Goal: Task Accomplishment & Management: Complete application form

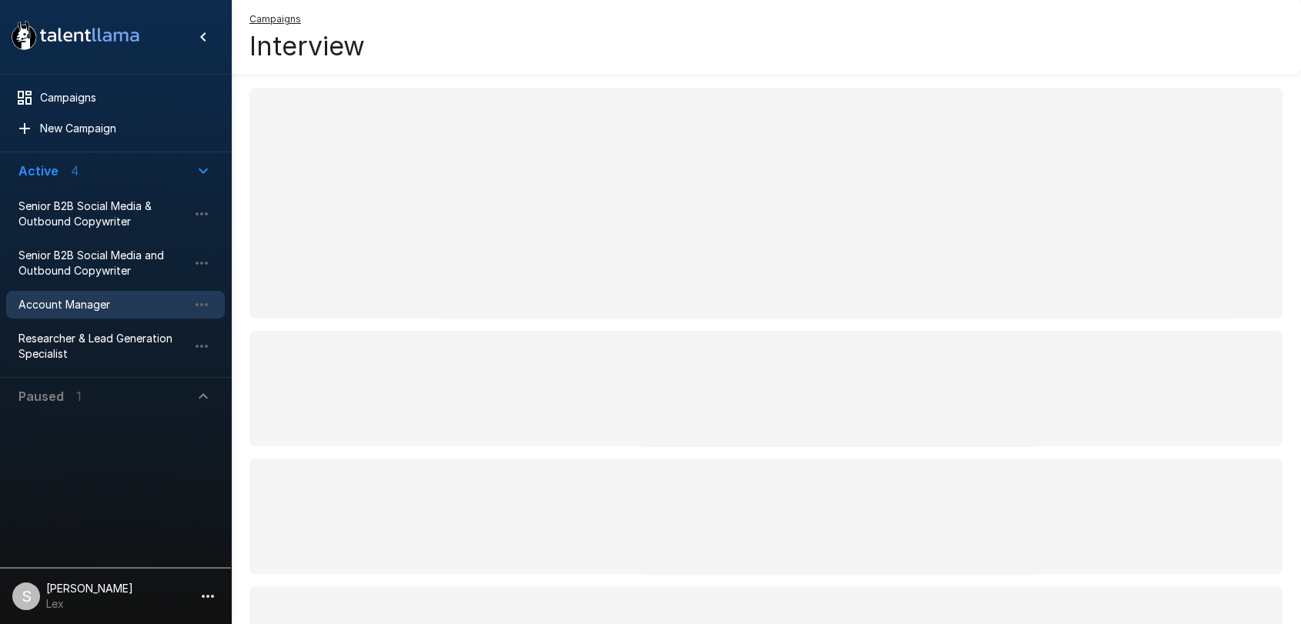
click at [57, 304] on span "Account Manager" at bounding box center [102, 304] width 169 height 15
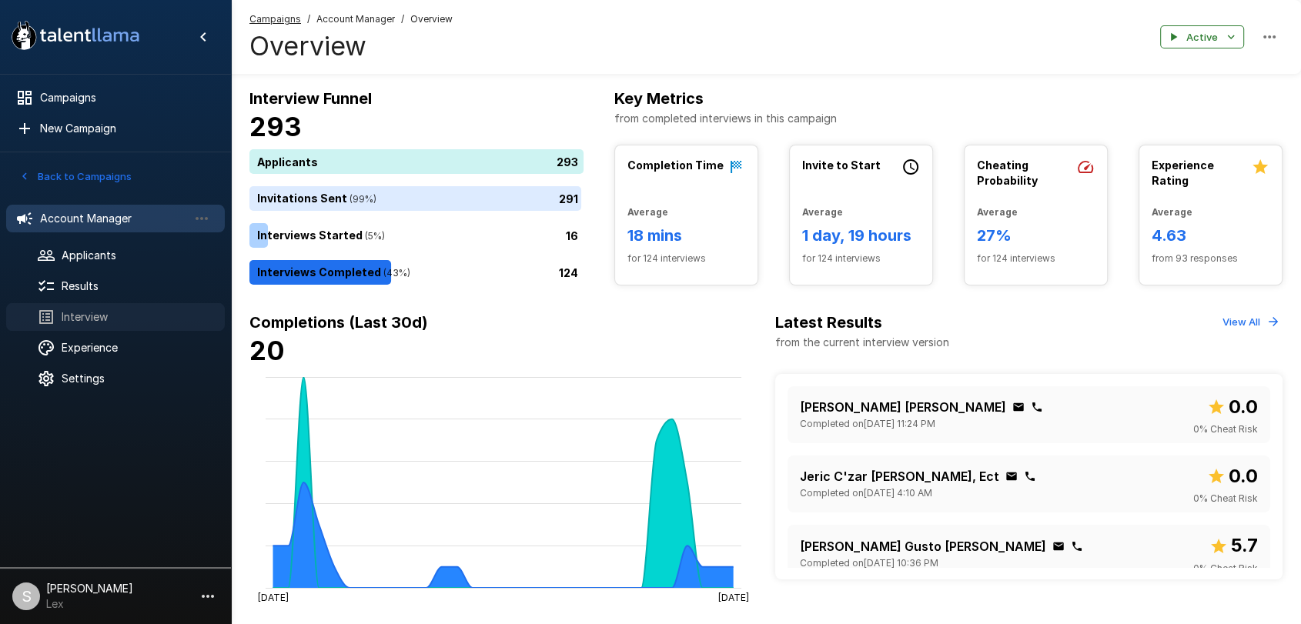
click at [105, 312] on span "Interview" at bounding box center [137, 316] width 151 height 15
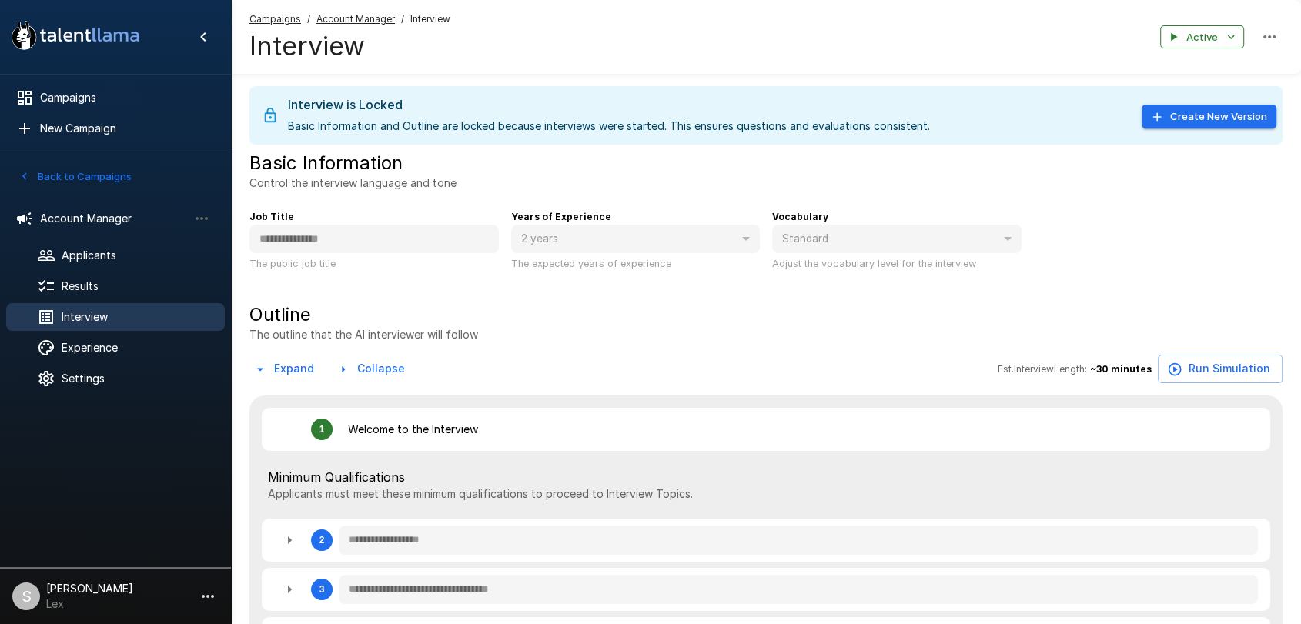
type textarea "*"
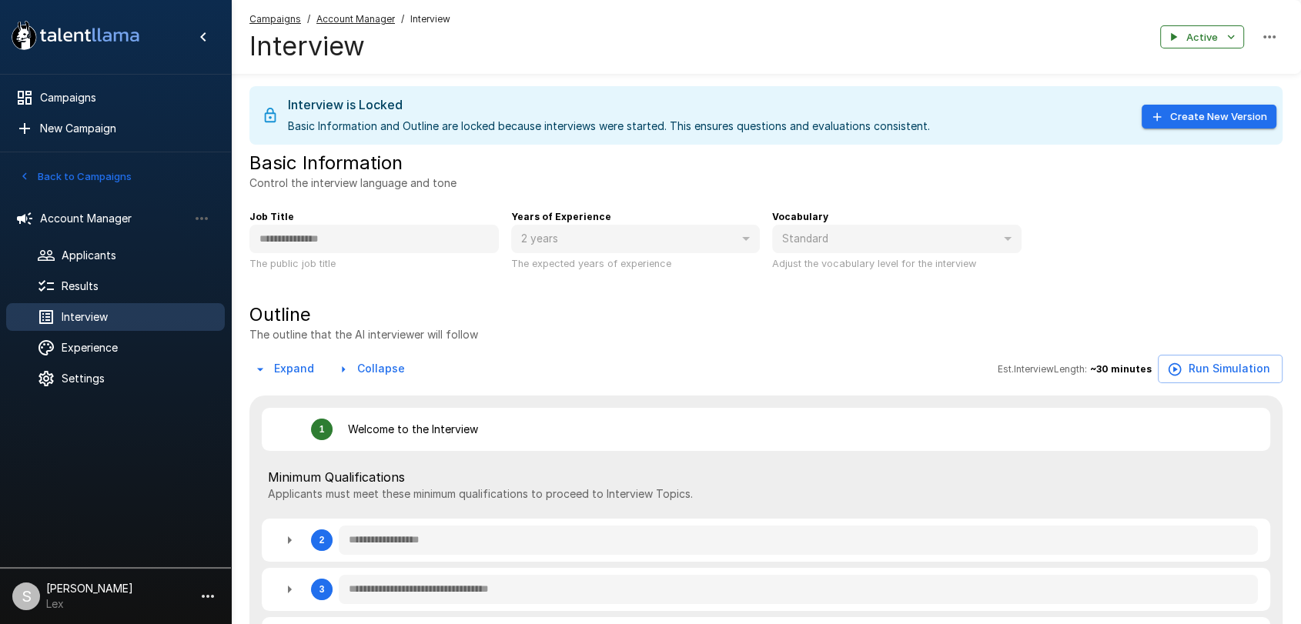
type textarea "*"
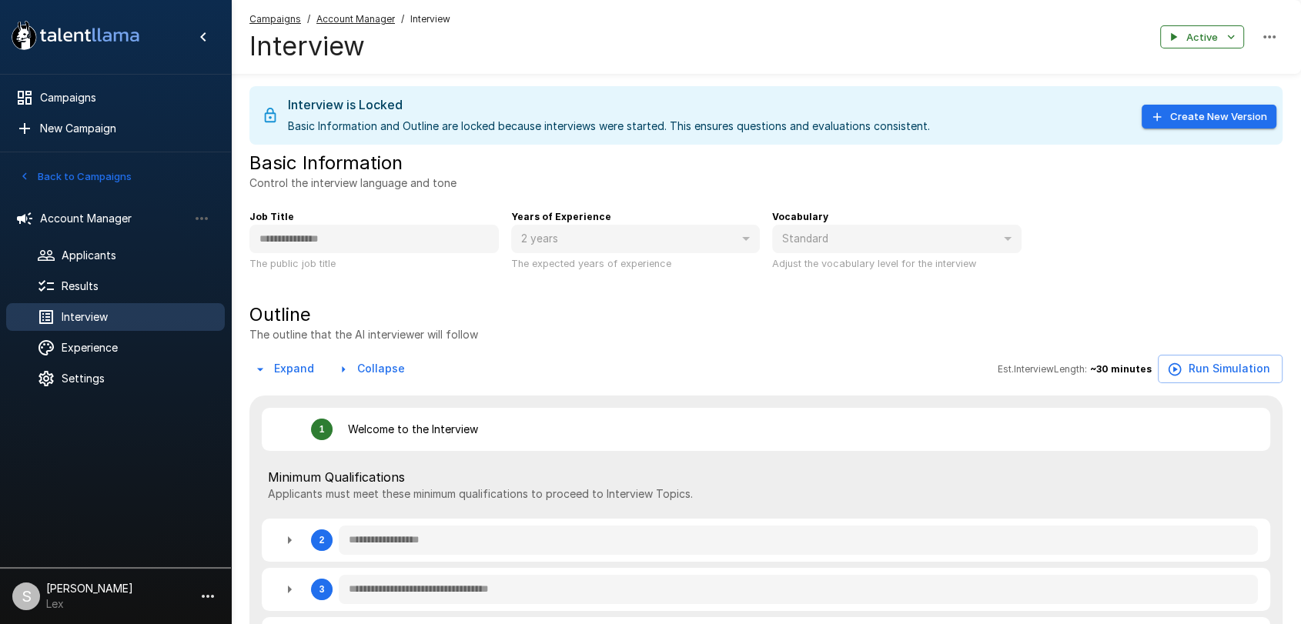
type textarea "*"
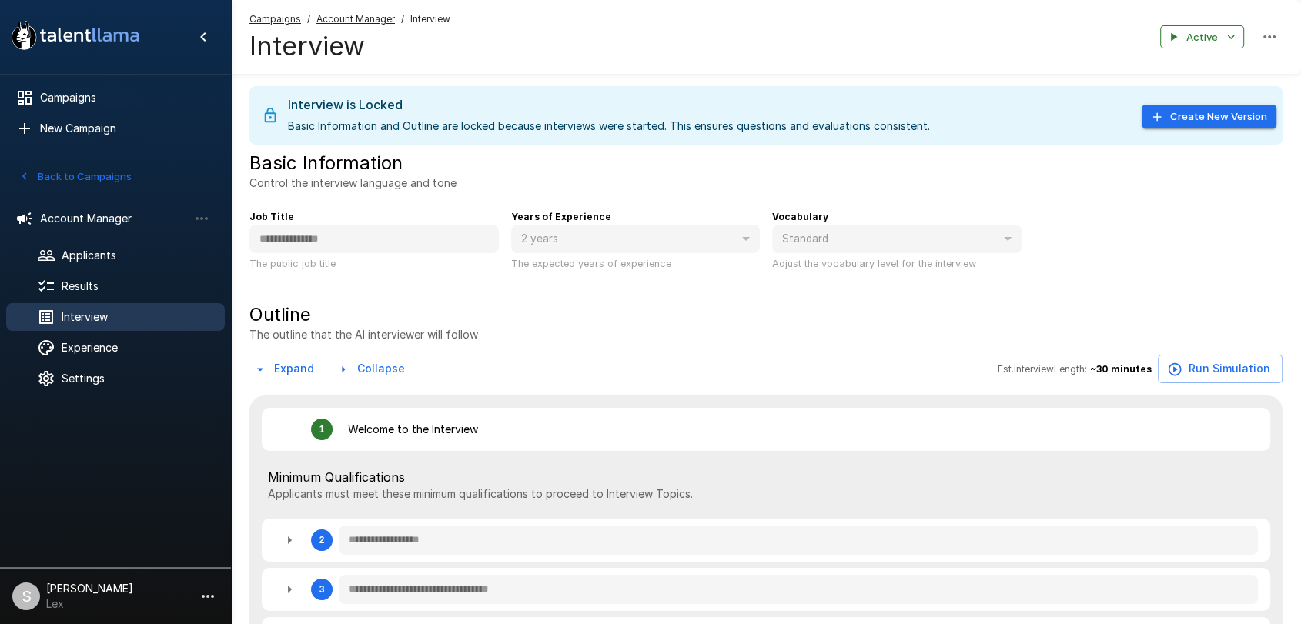
type textarea "*"
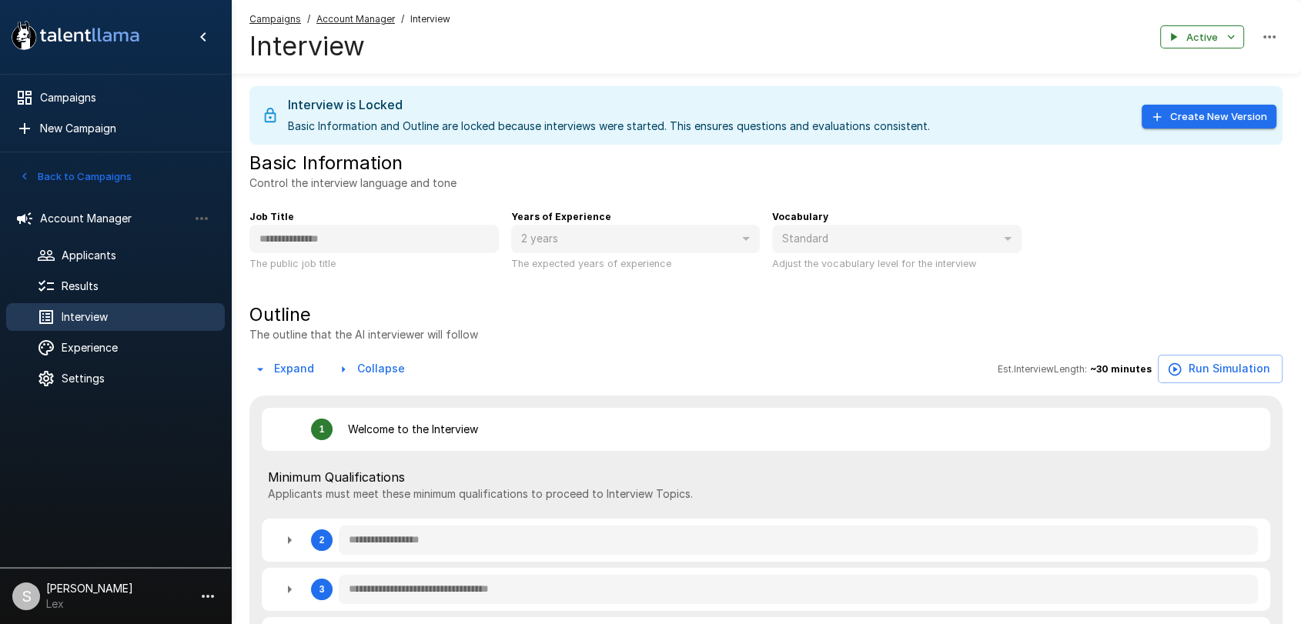
type textarea "*"
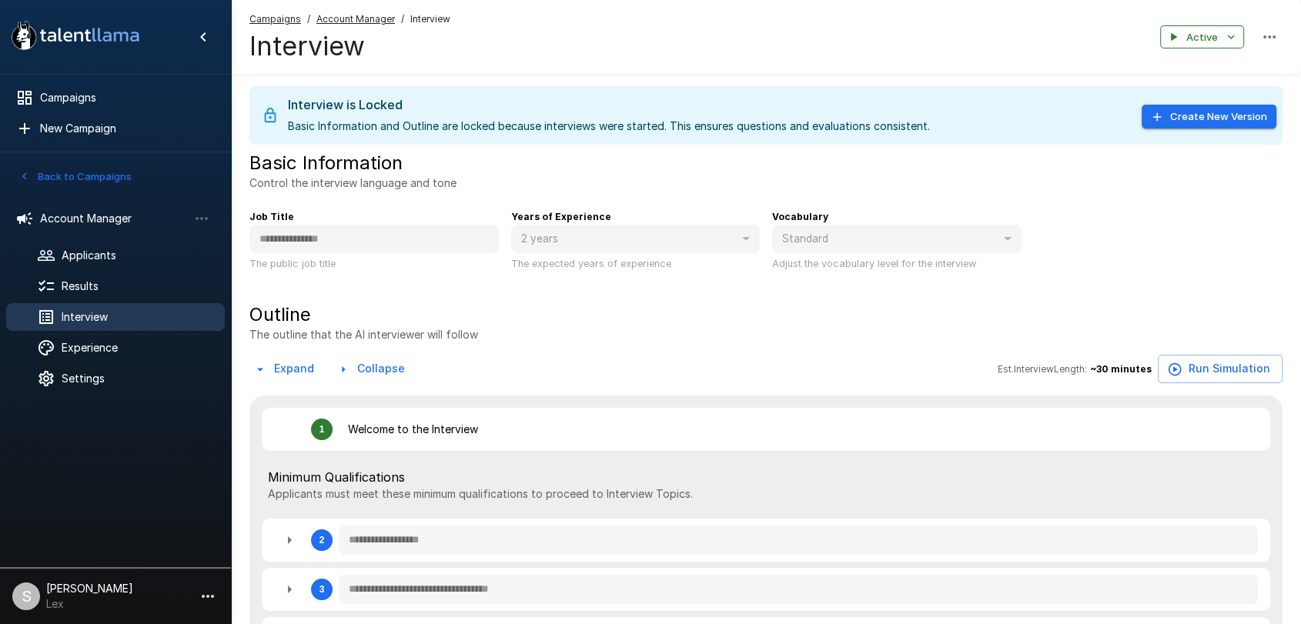
type textarea "*"
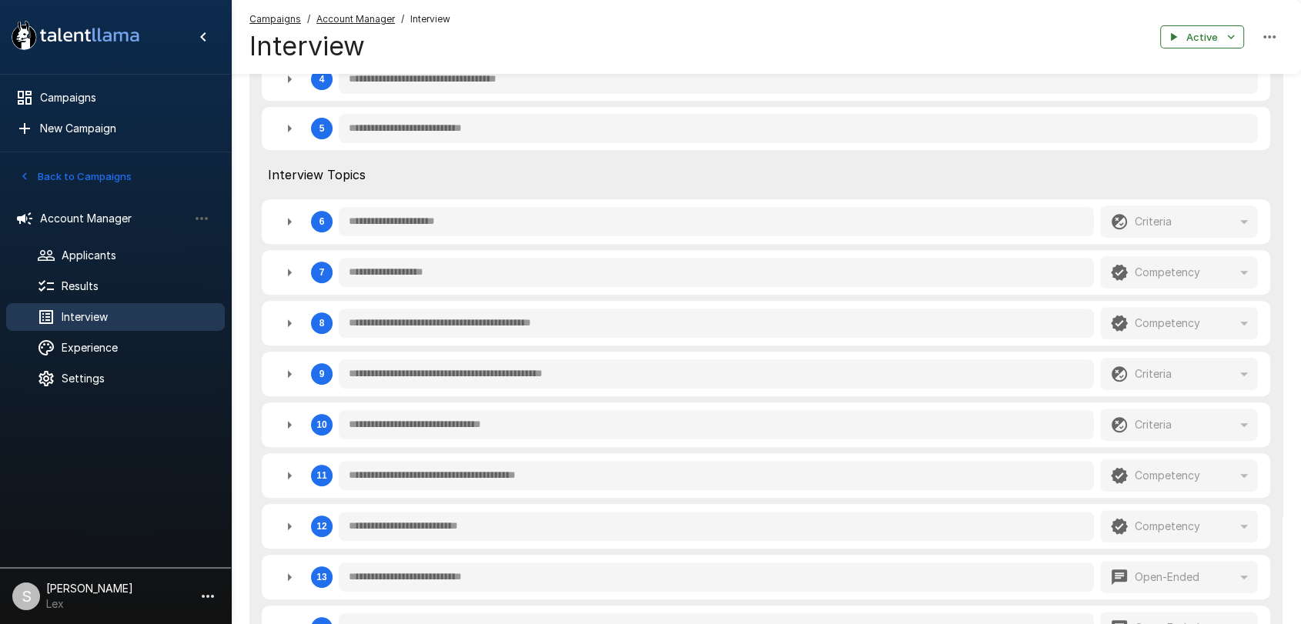
scroll to position [561, 0]
click at [289, 319] on icon "button" at bounding box center [289, 321] width 18 height 18
type textarea "*"
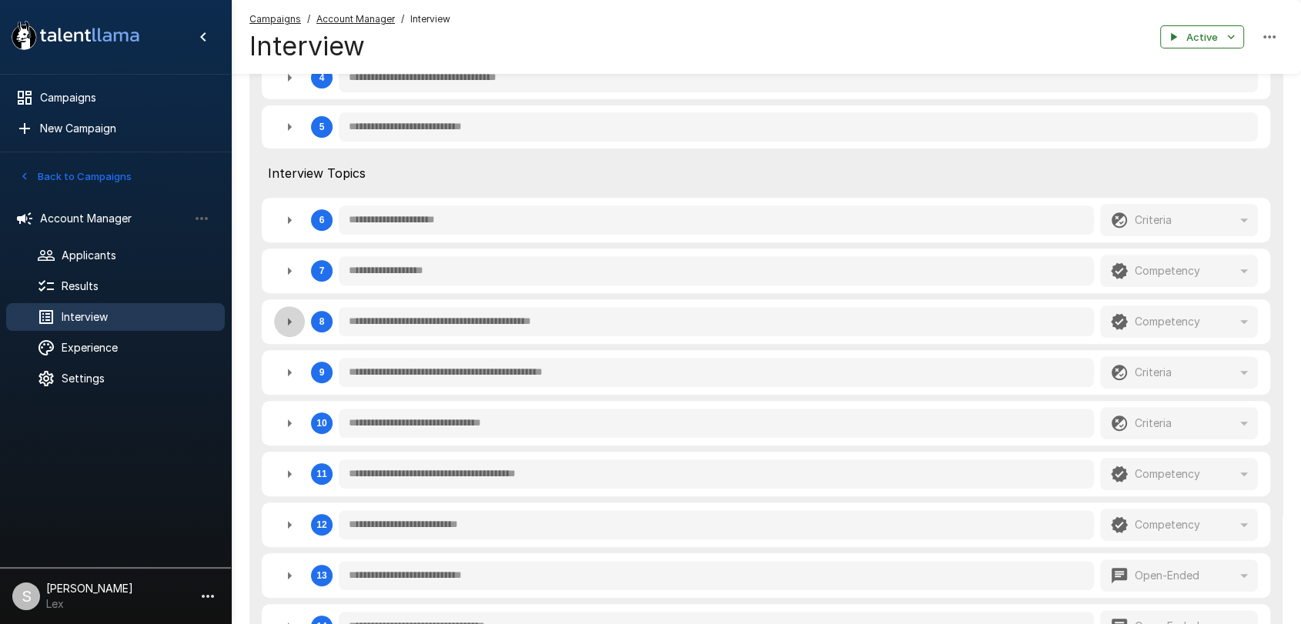
type textarea "*"
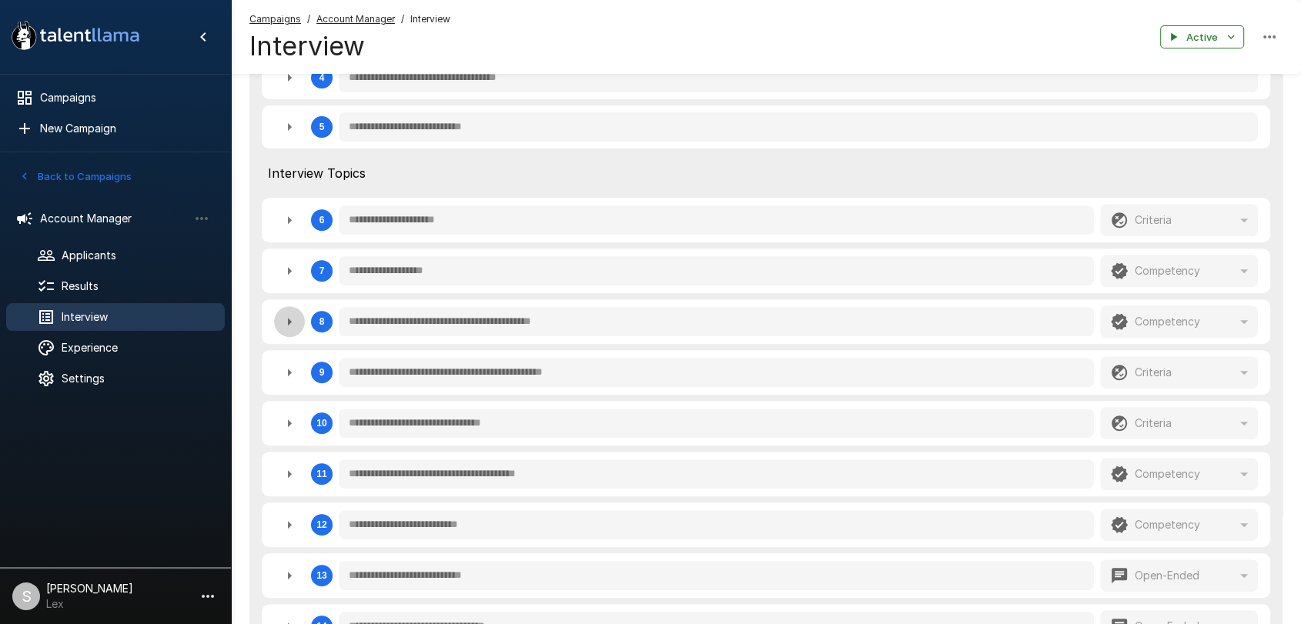
type textarea "*"
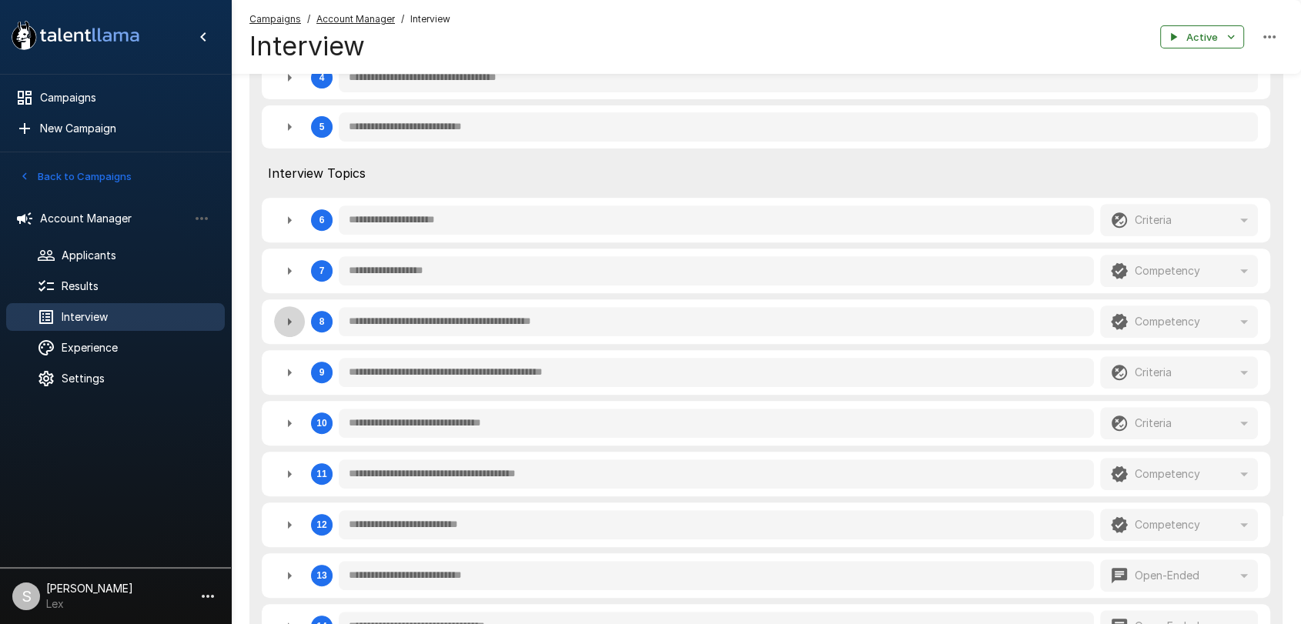
type textarea "*"
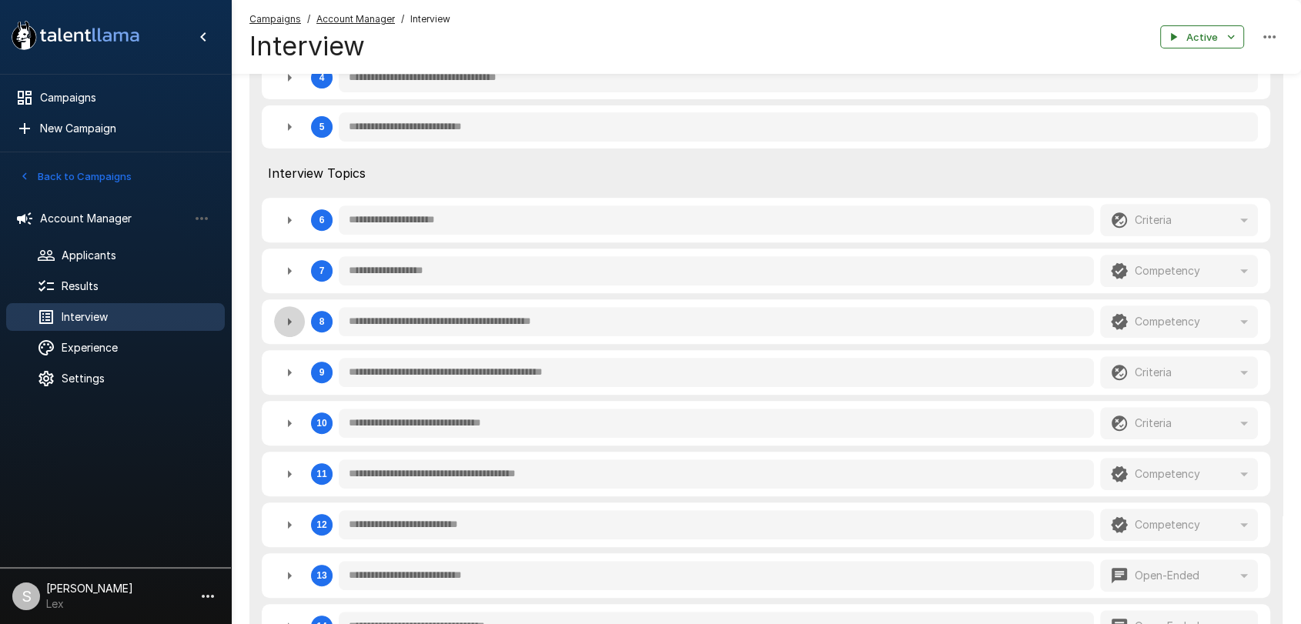
type textarea "*"
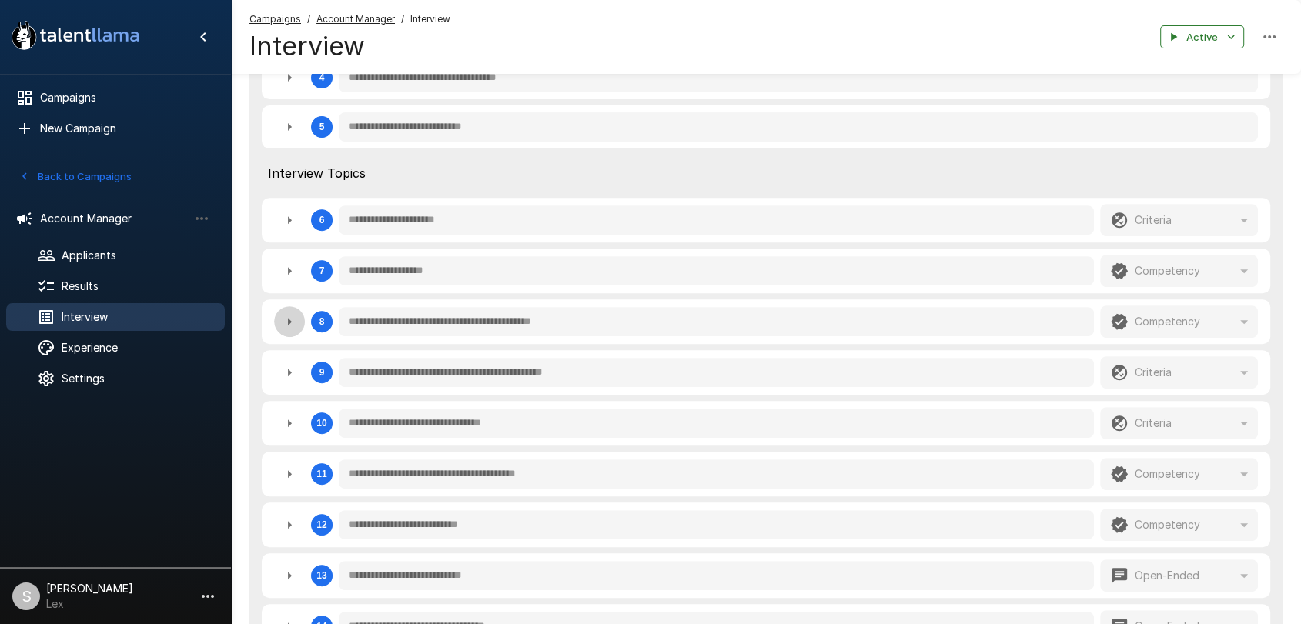
type textarea "*"
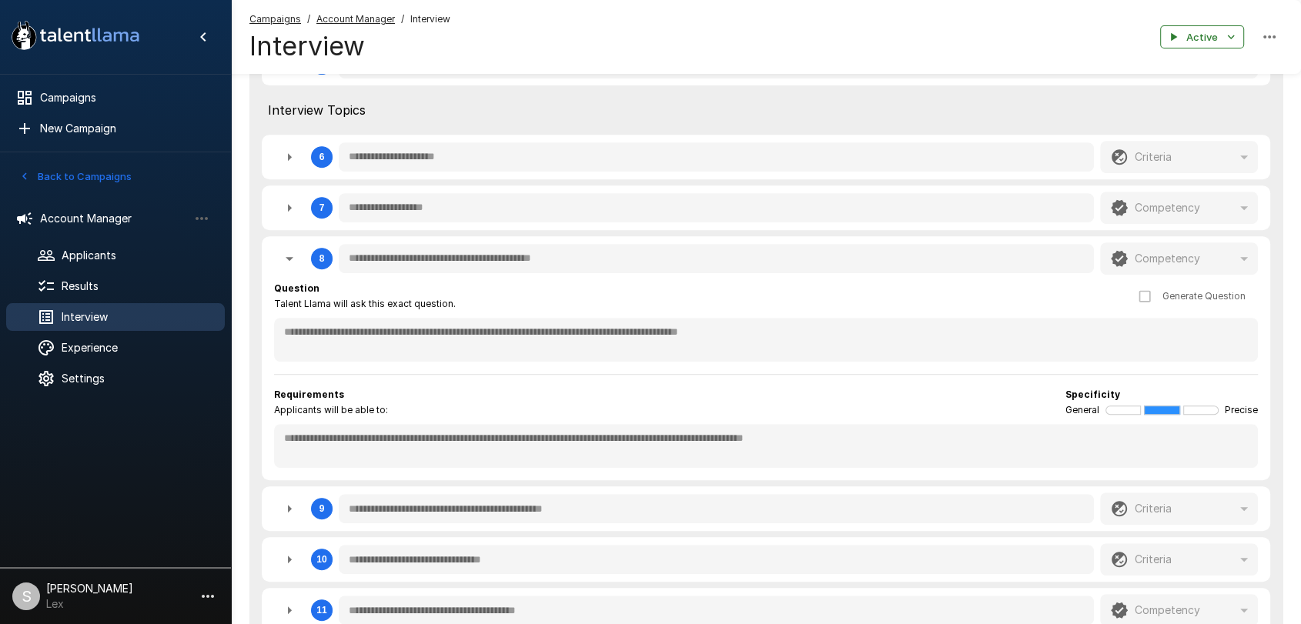
scroll to position [606, 0]
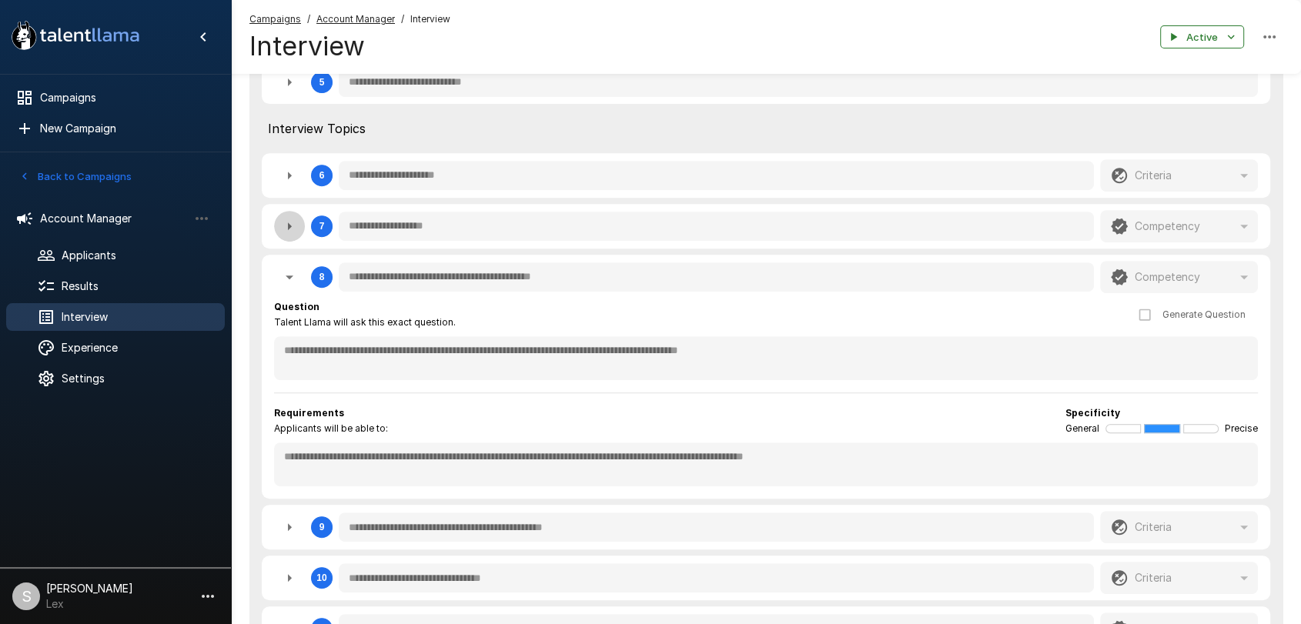
click at [289, 225] on icon "button" at bounding box center [290, 226] width 4 height 8
type textarea "*"
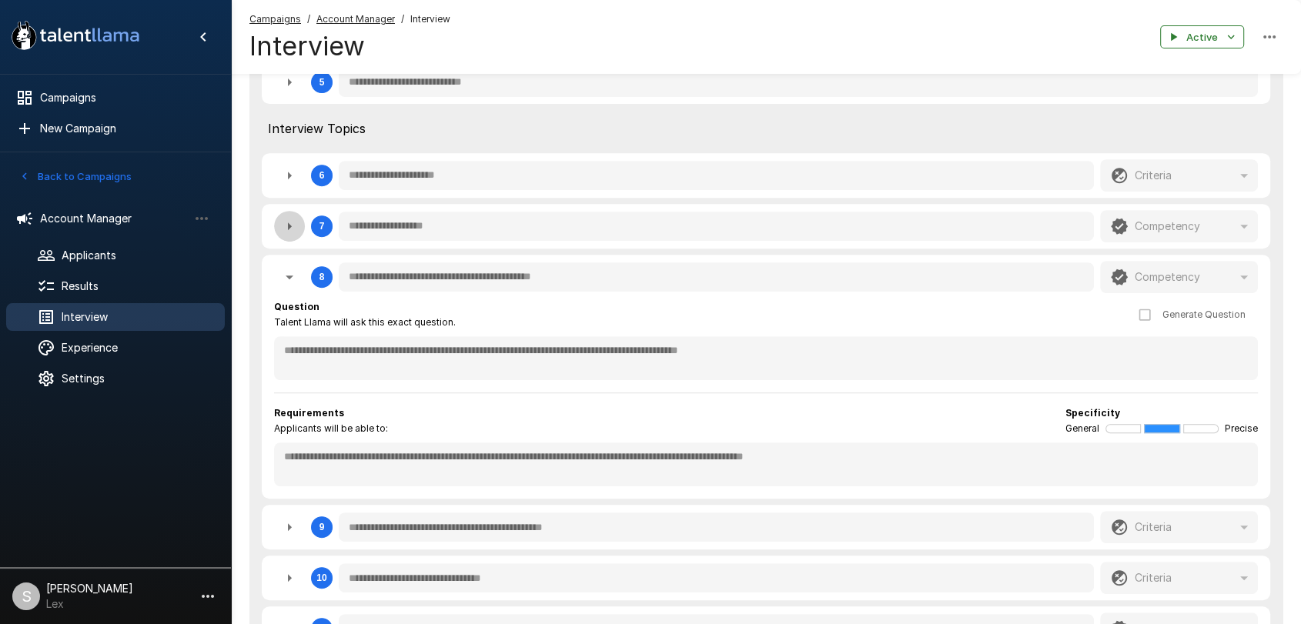
type textarea "*"
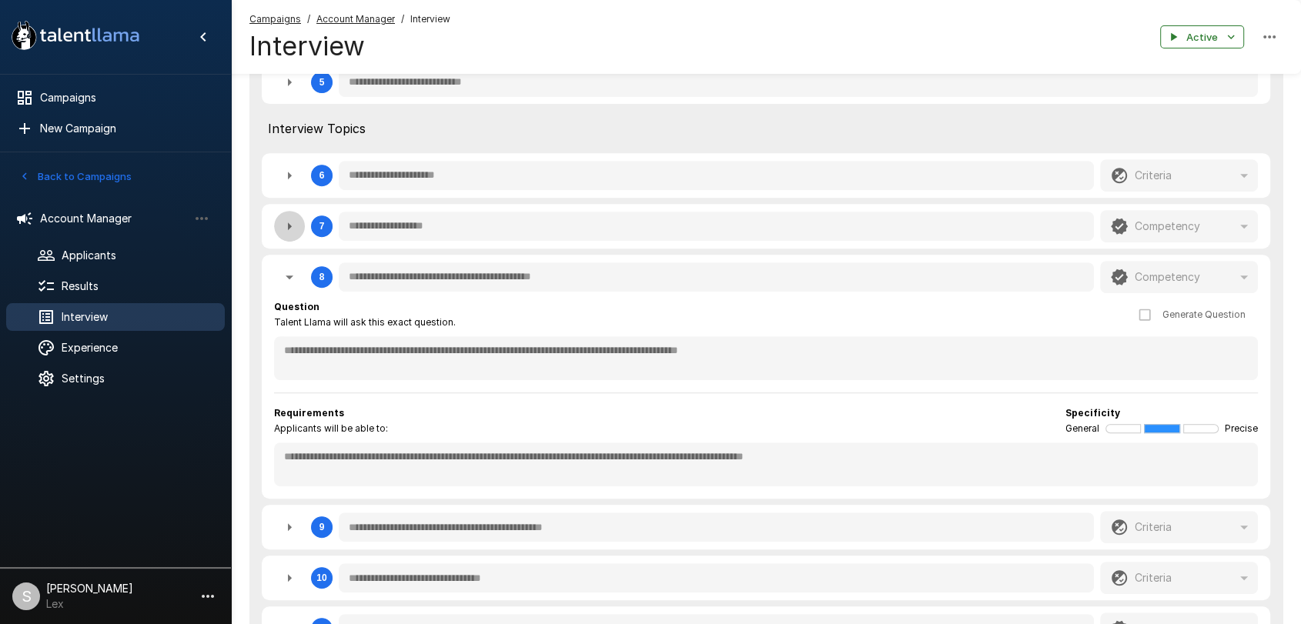
type textarea "*"
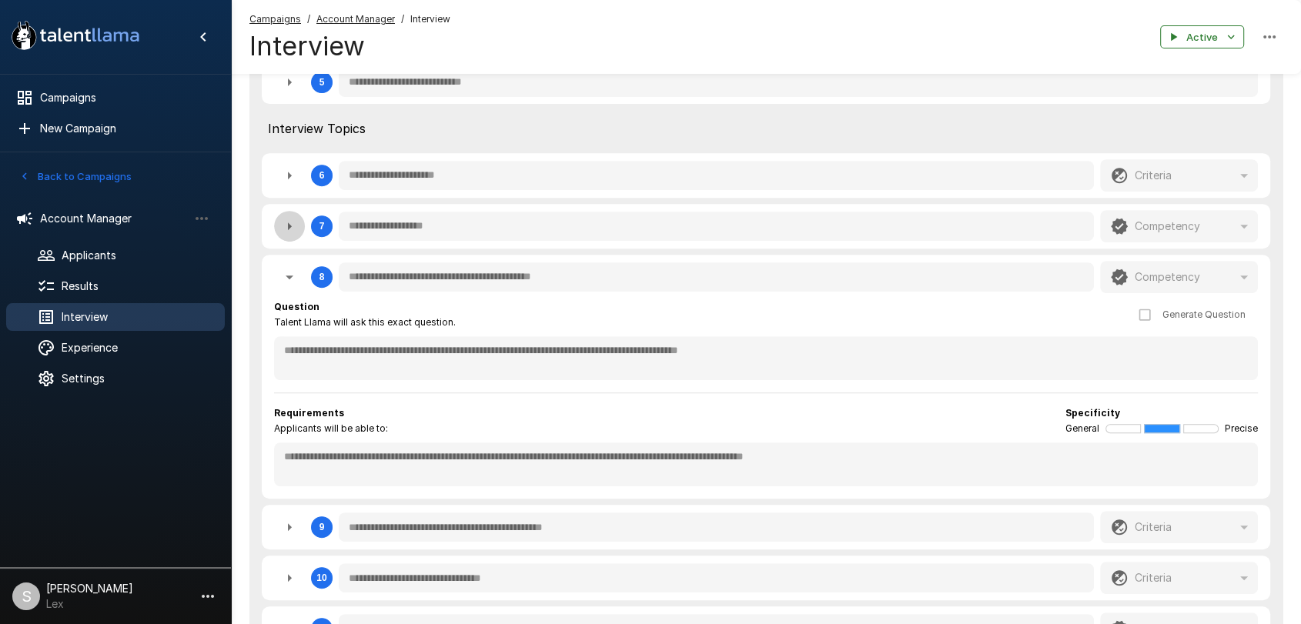
type textarea "*"
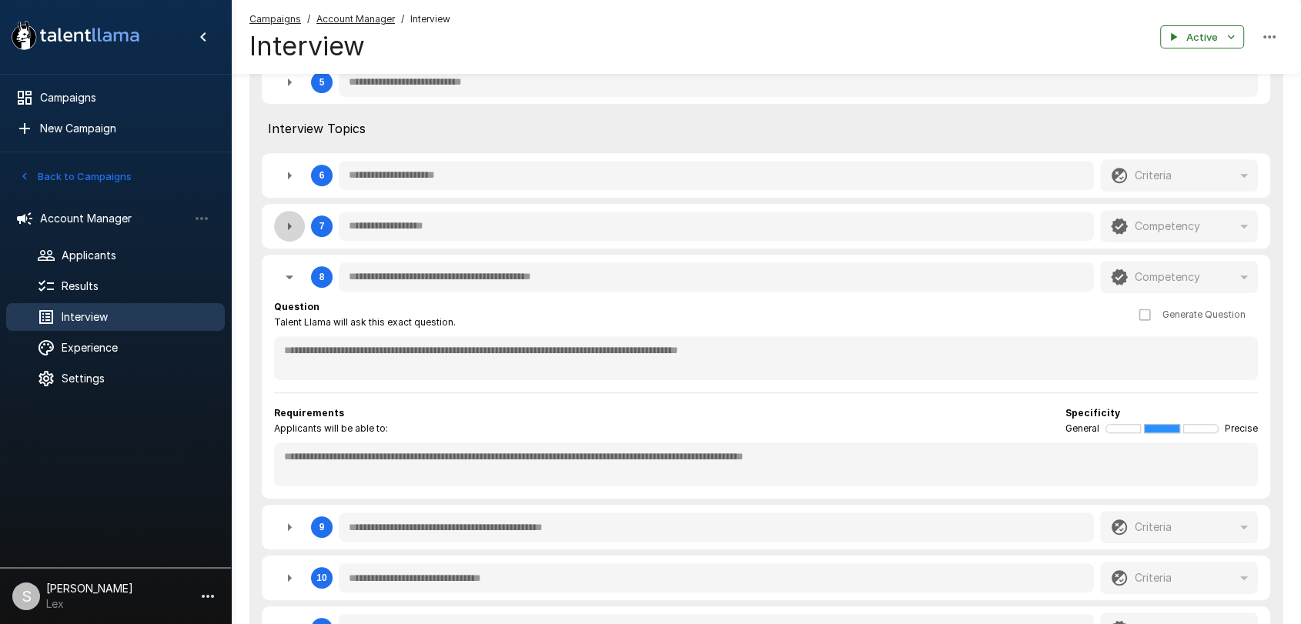
type textarea "*"
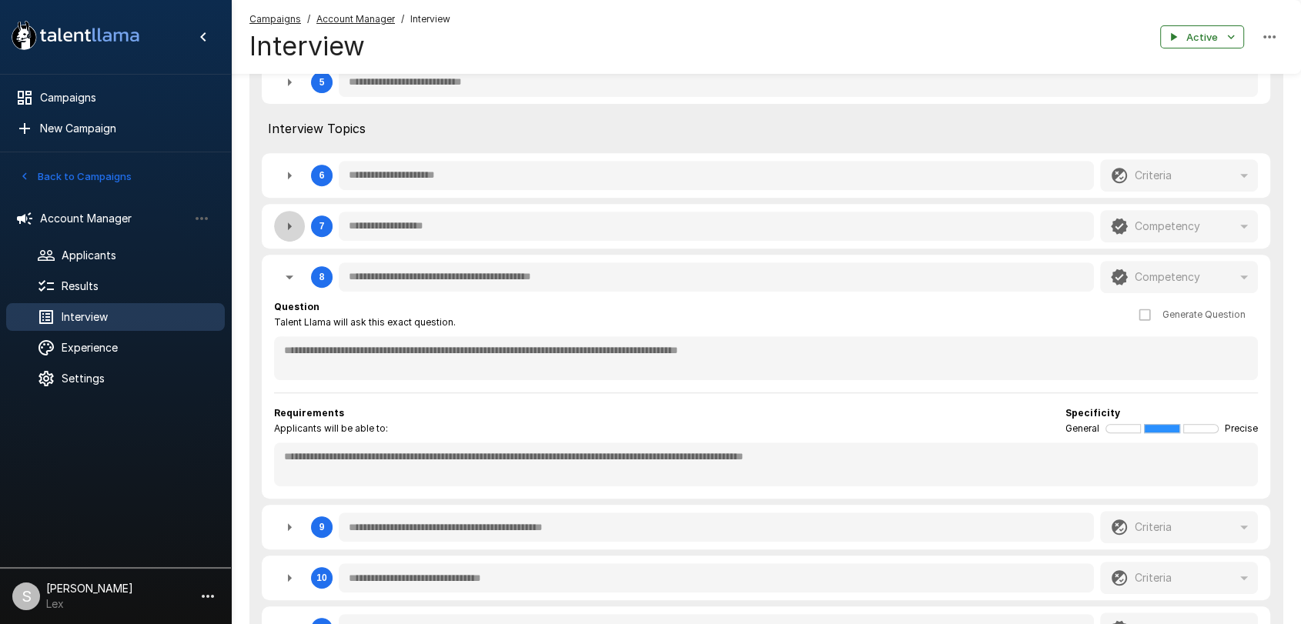
type textarea "*"
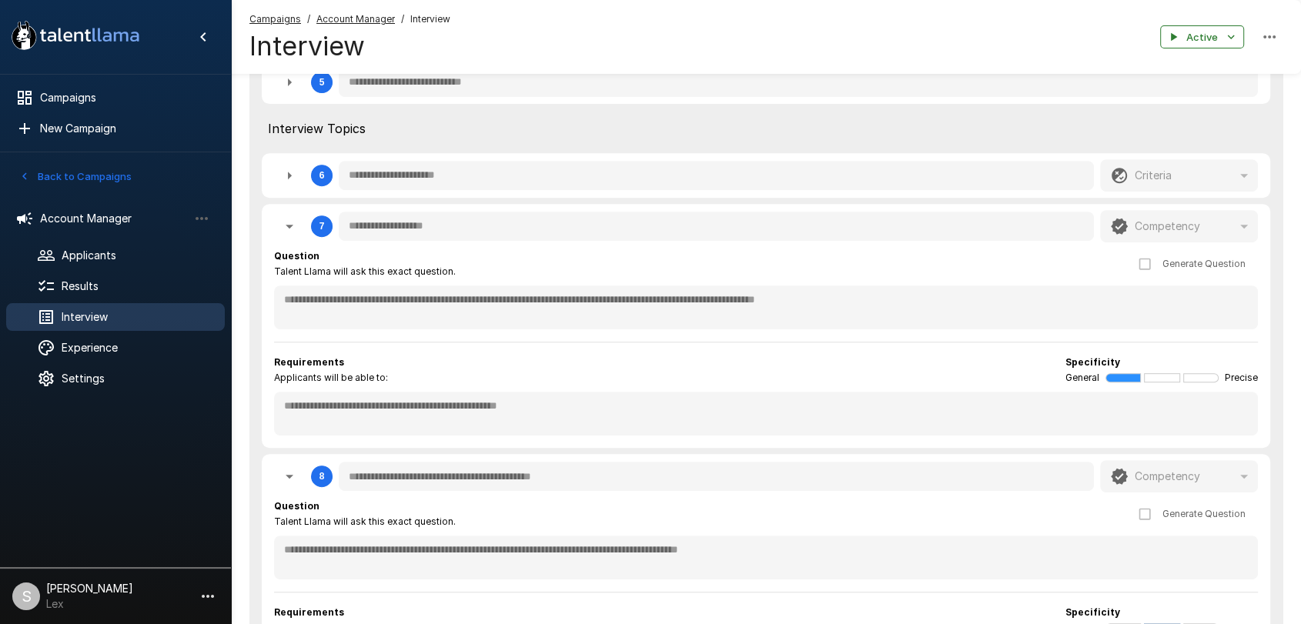
click at [293, 182] on icon "button" at bounding box center [289, 175] width 18 height 18
type textarea "*"
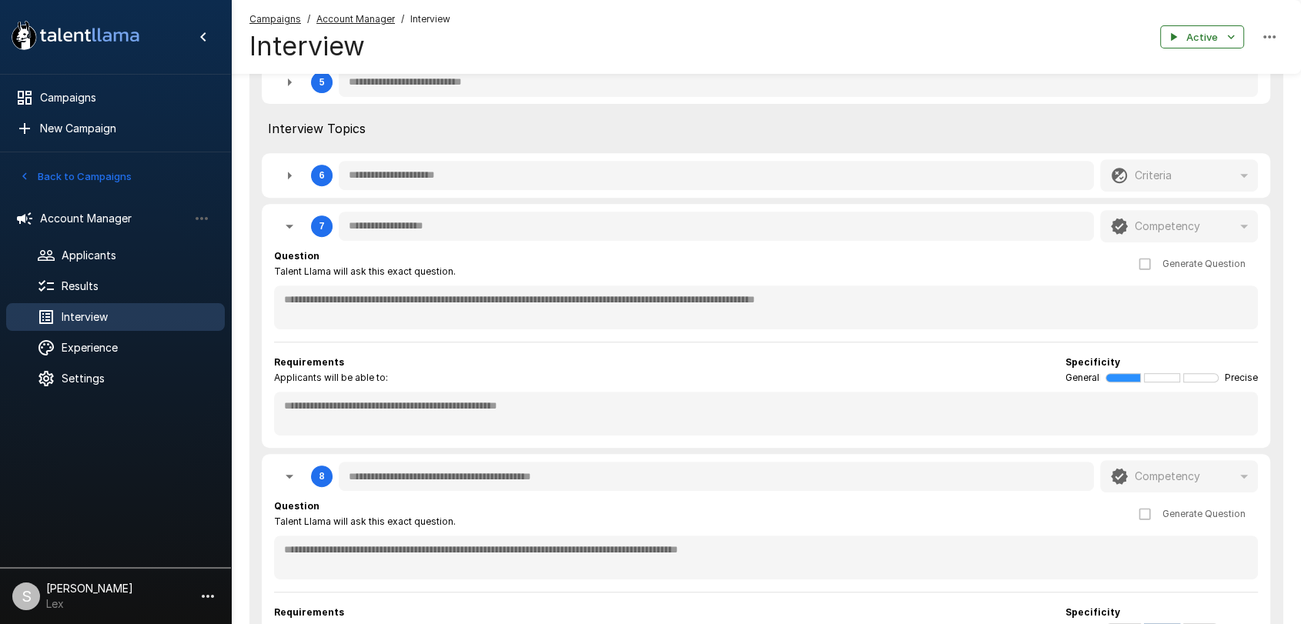
type textarea "*"
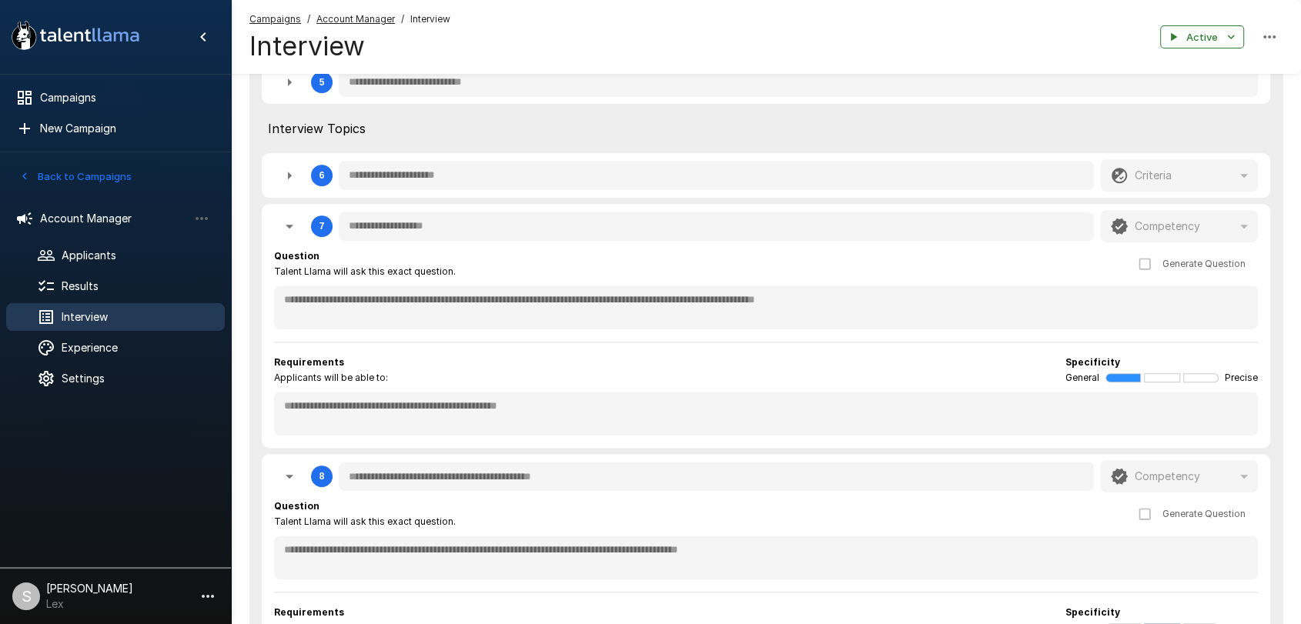
type textarea "*"
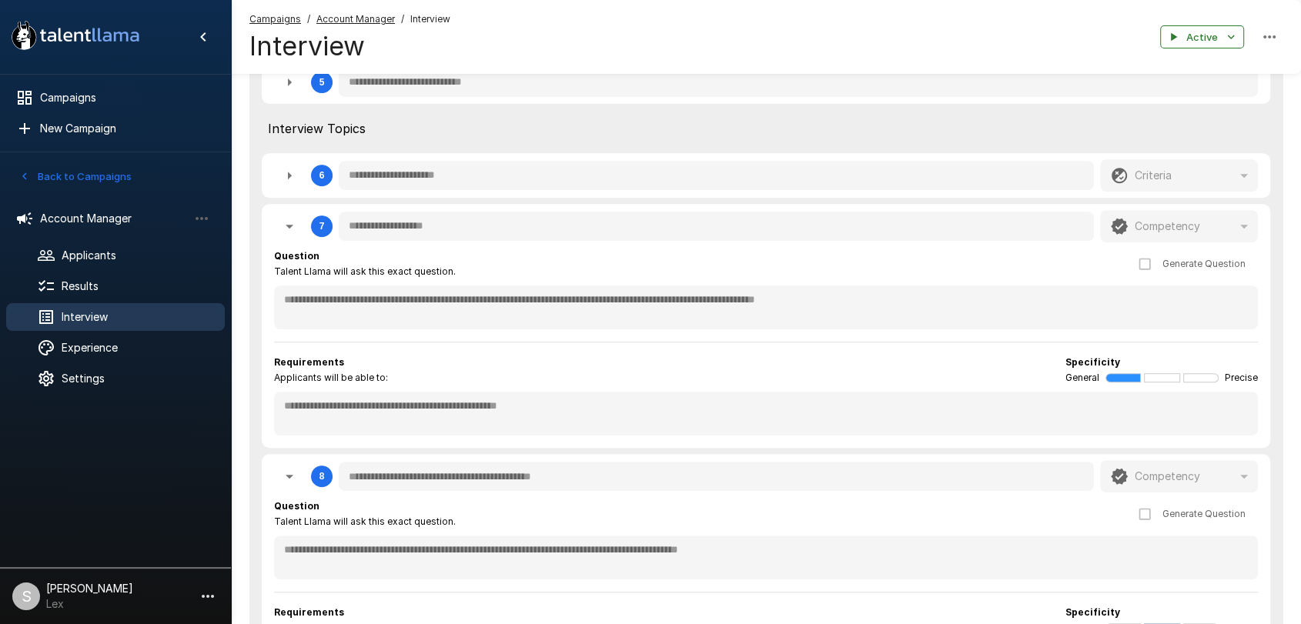
type textarea "*"
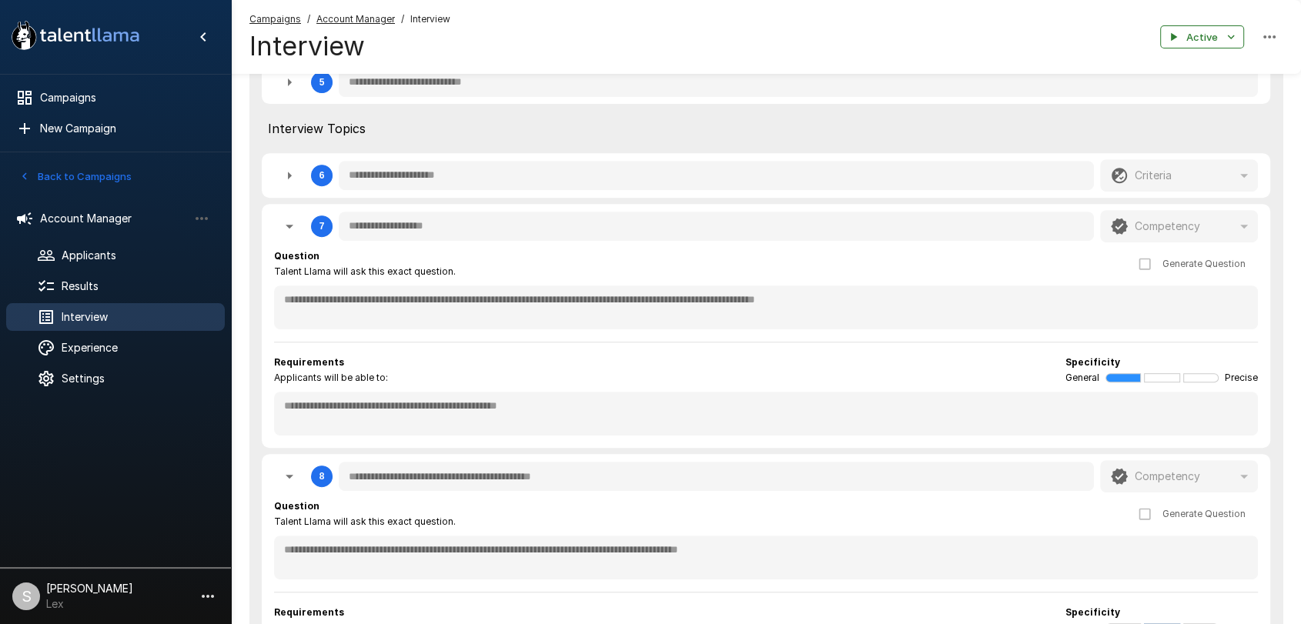
type textarea "*"
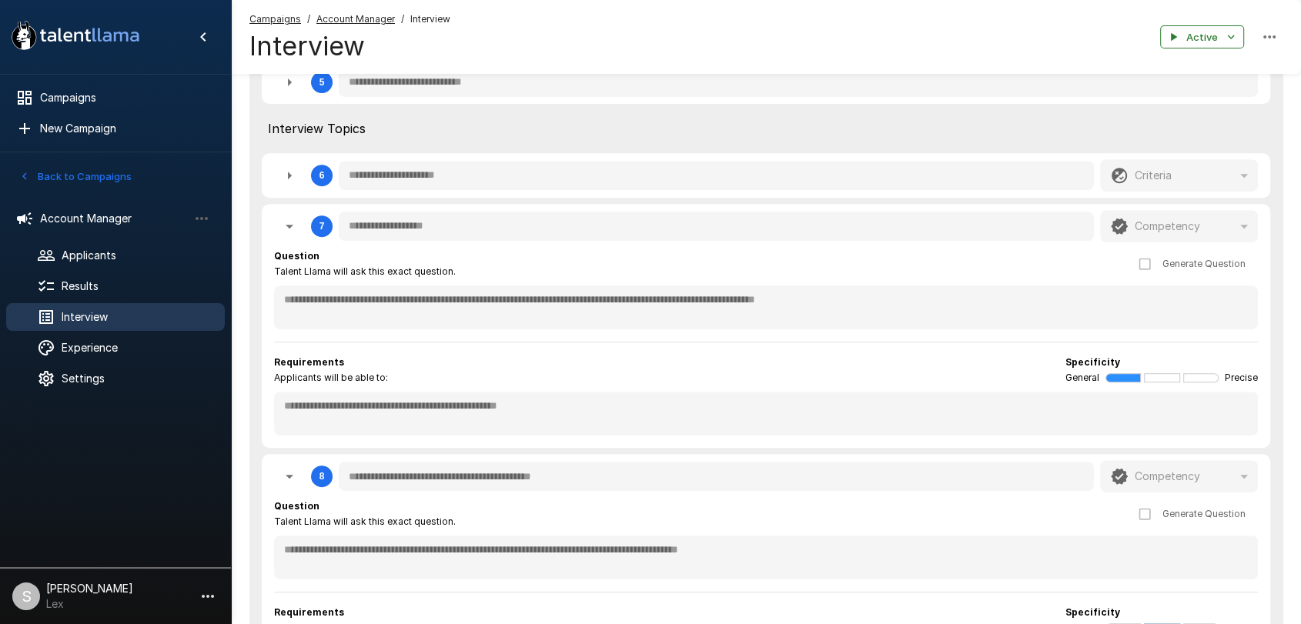
type textarea "*"
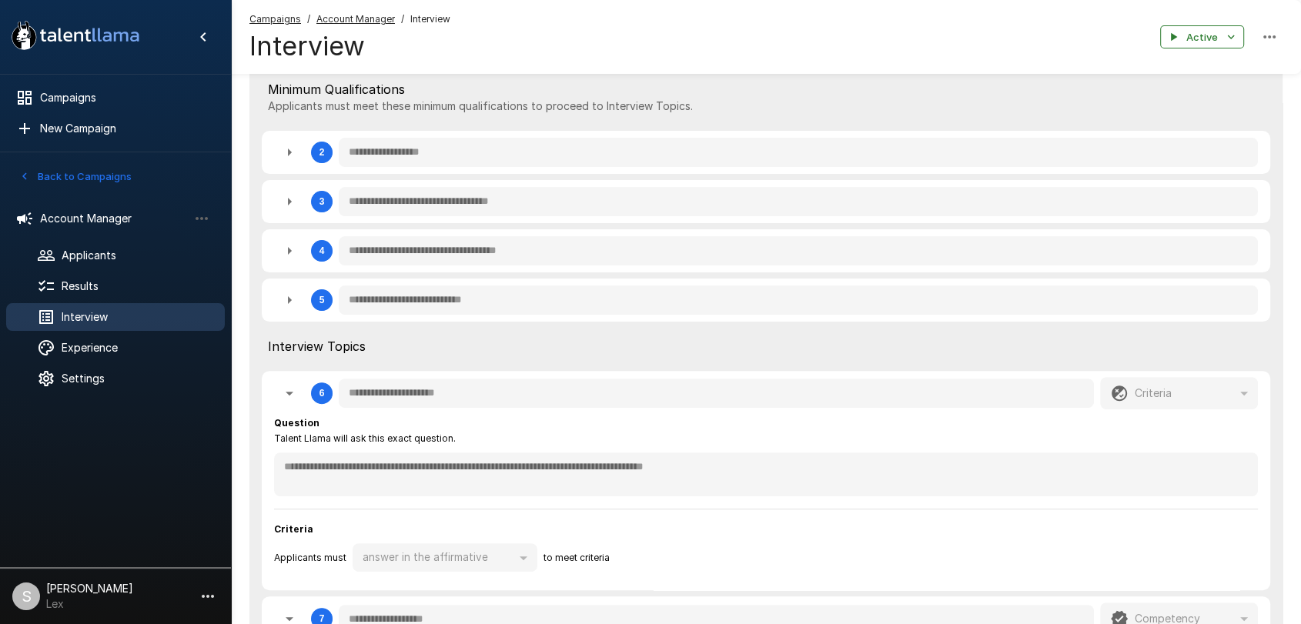
scroll to position [385, 0]
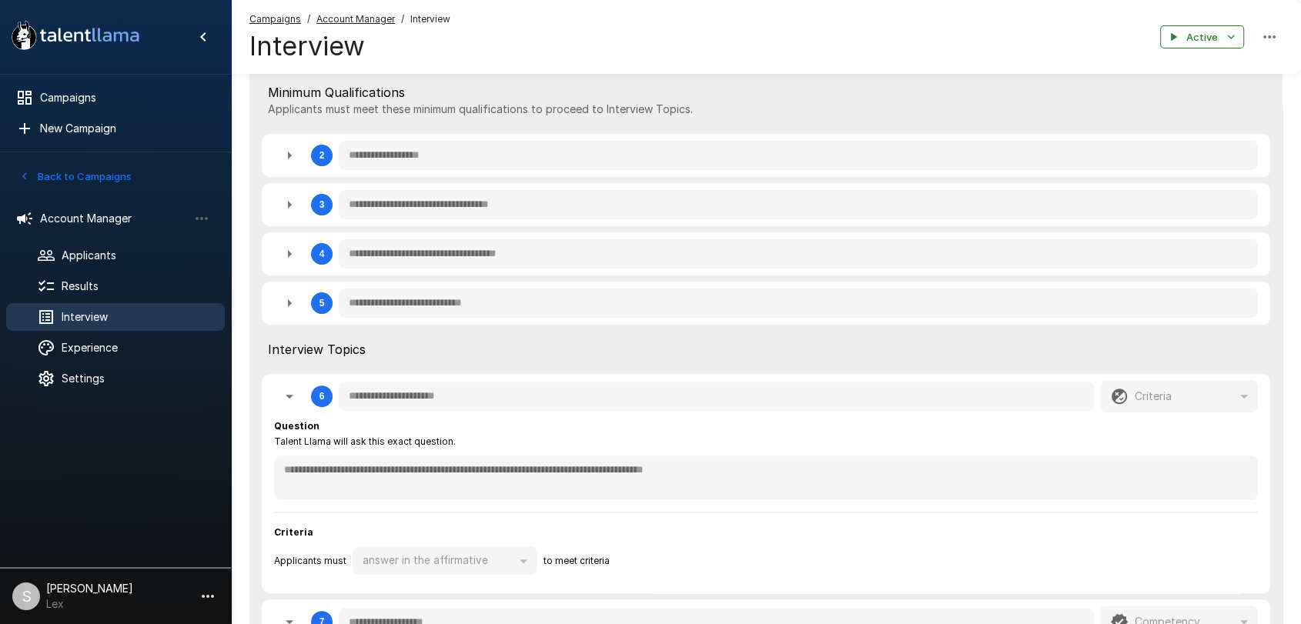
click at [293, 255] on icon "button" at bounding box center [289, 254] width 18 height 18
type textarea "*"
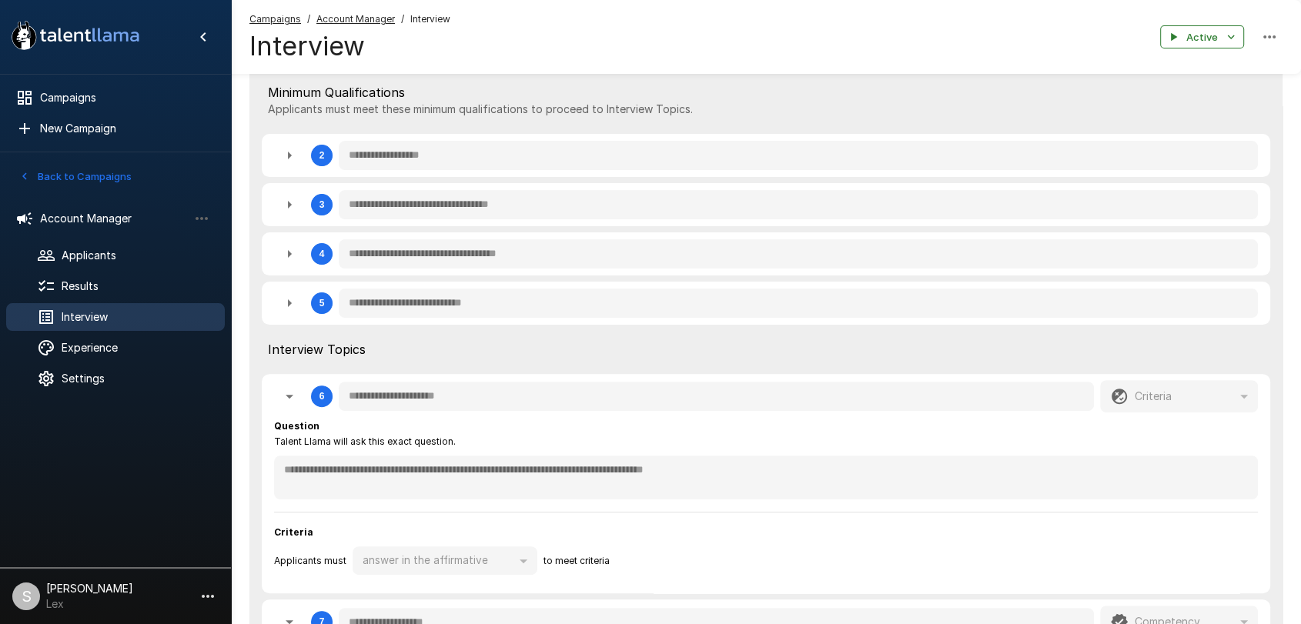
type textarea "*"
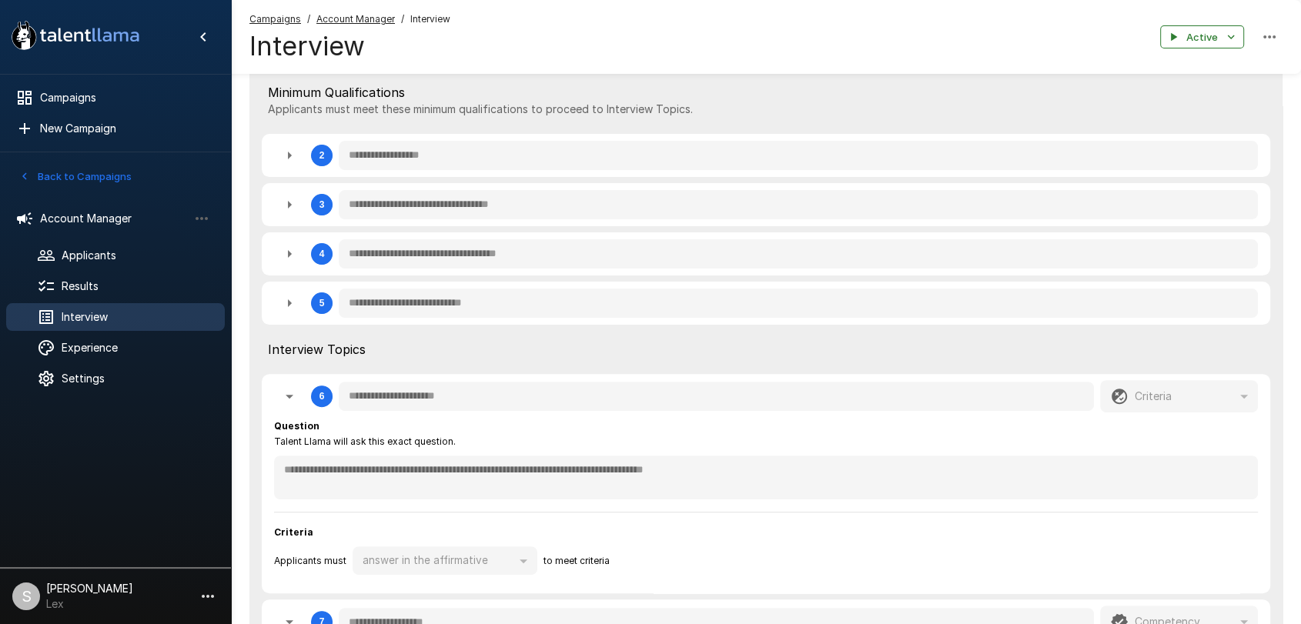
type textarea "*"
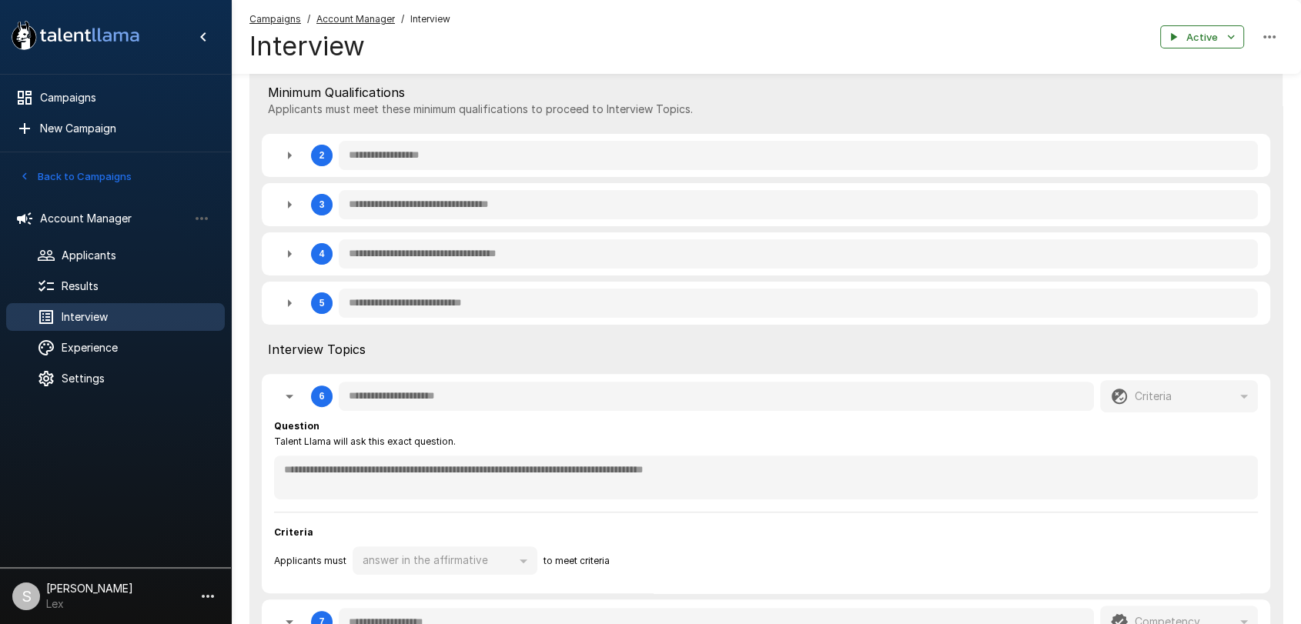
type textarea "*"
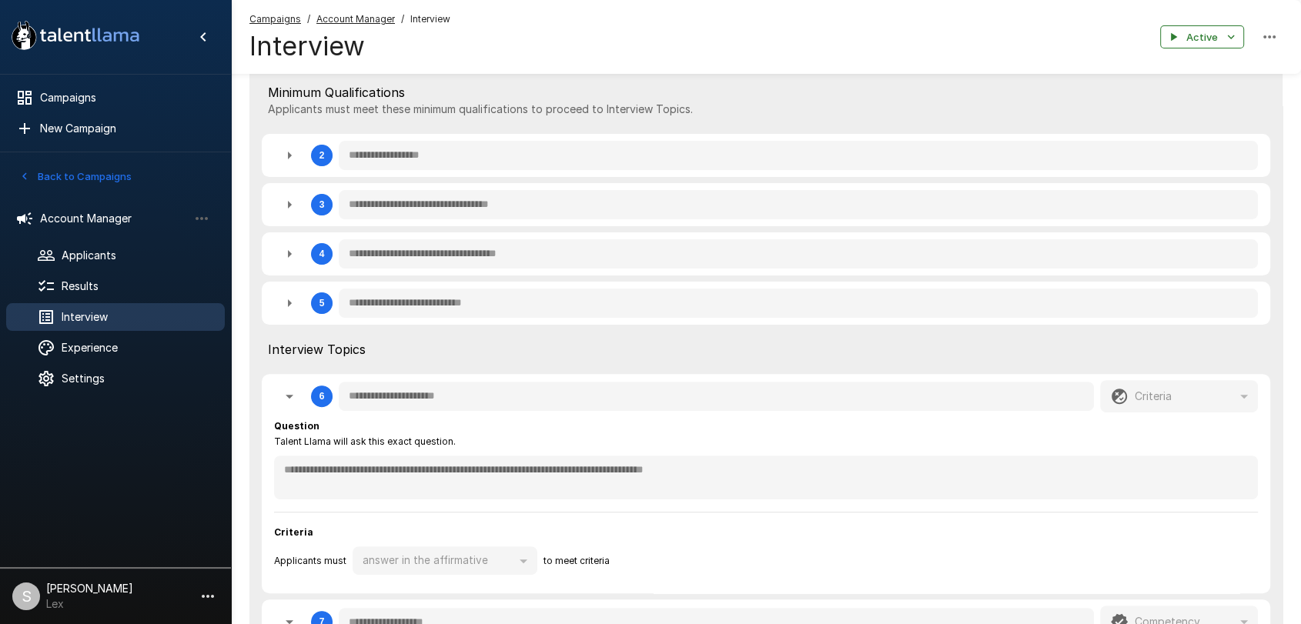
type textarea "*"
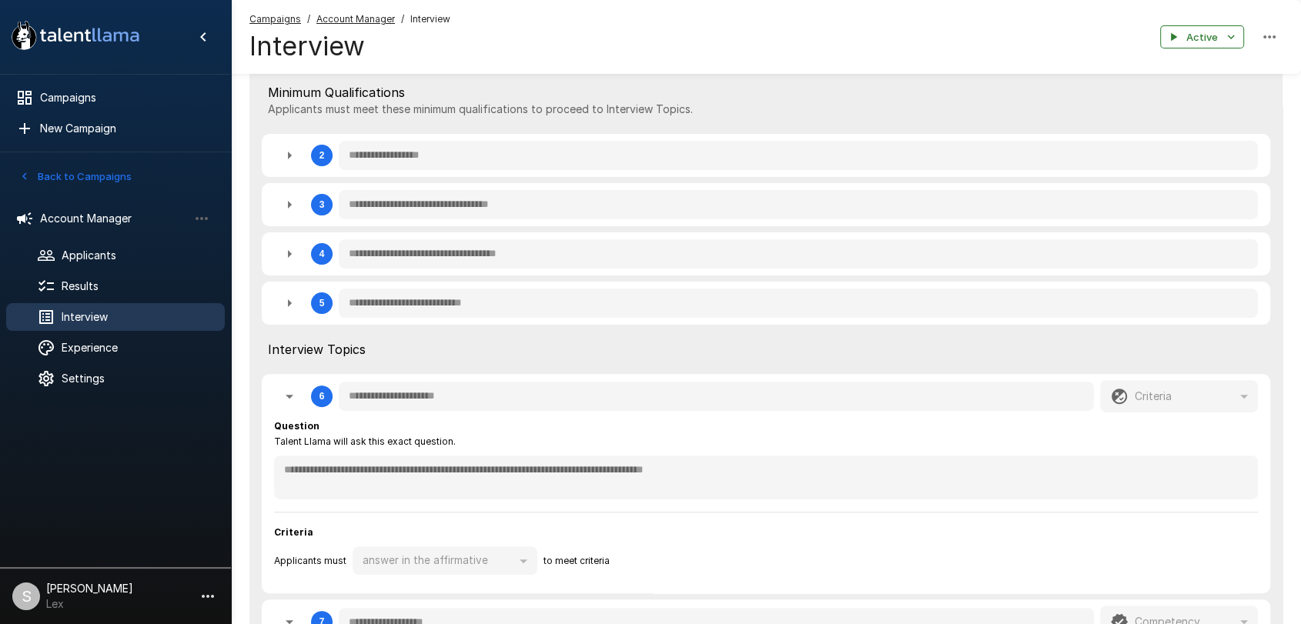
type textarea "*"
